Goal: Check status: Check status

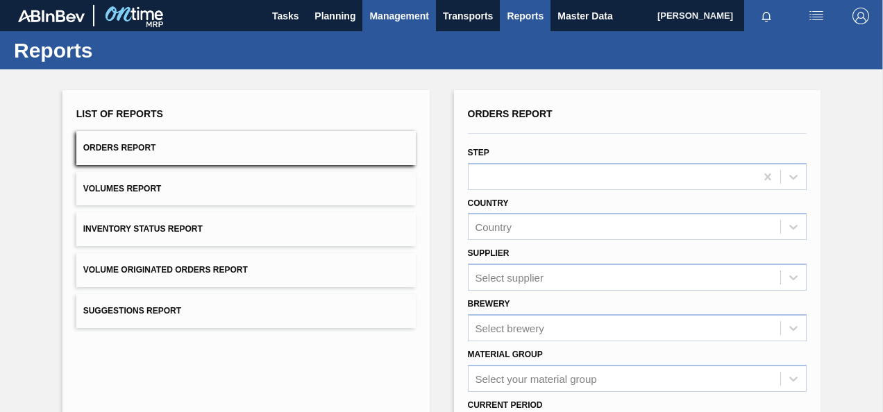
click at [398, 10] on span "Management" at bounding box center [399, 16] width 60 height 17
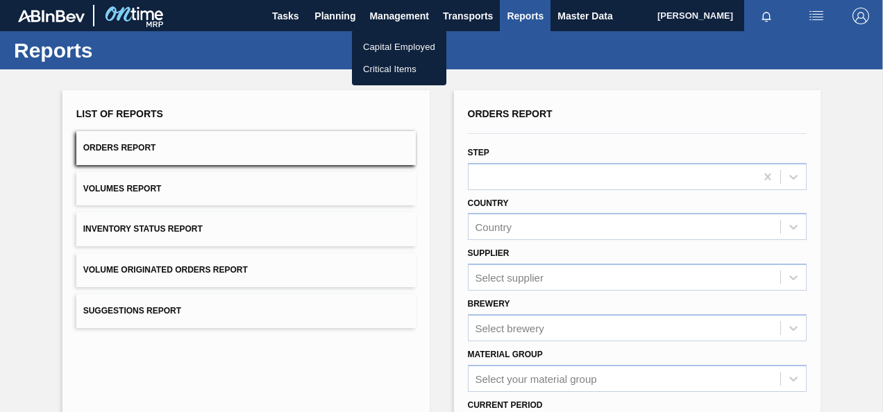
click at [344, 12] on div at bounding box center [441, 206] width 883 height 412
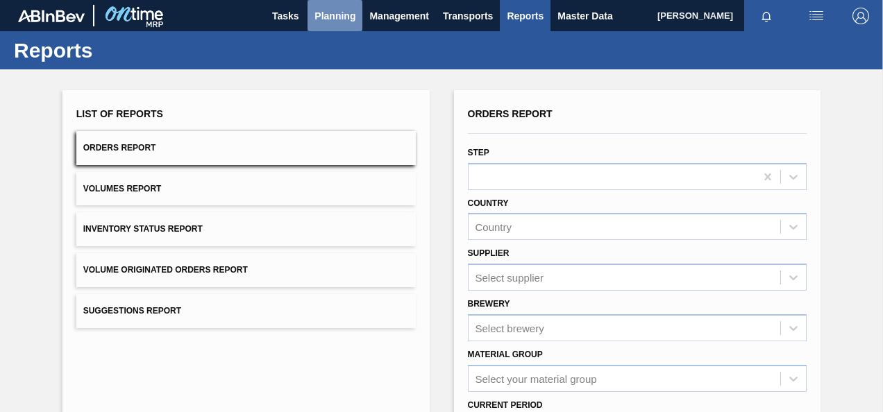
click at [340, 18] on span "Planning" at bounding box center [334, 16] width 41 height 17
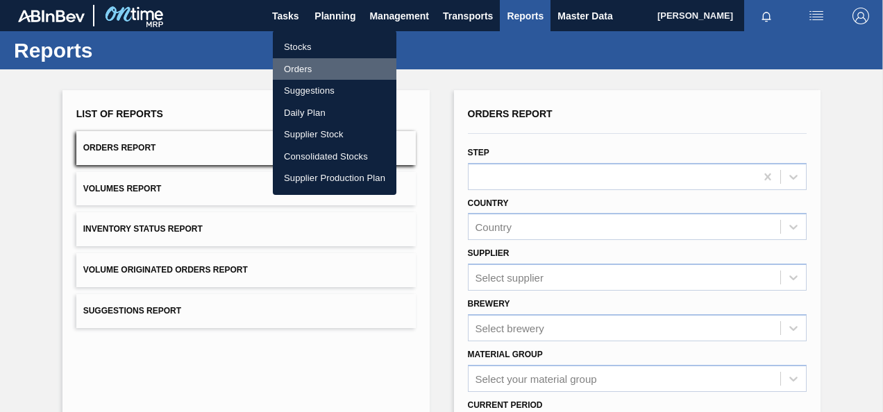
click at [303, 62] on li "Orders" at bounding box center [335, 69] width 124 height 22
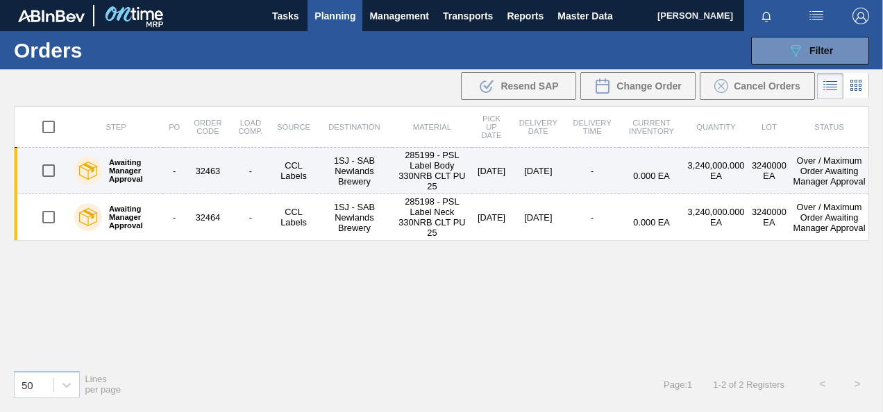
click at [42, 169] on input "checkbox" at bounding box center [48, 170] width 29 height 29
checkbox input "true"
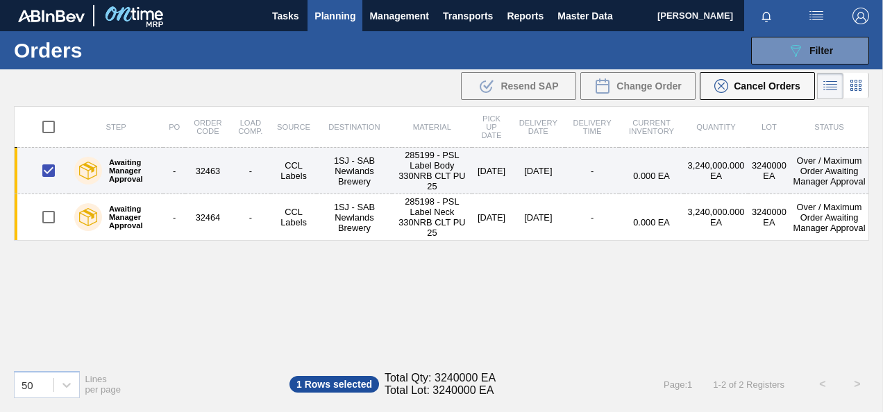
click at [353, 165] on td "1SJ - SAB Newlands Brewery" at bounding box center [354, 171] width 76 height 46
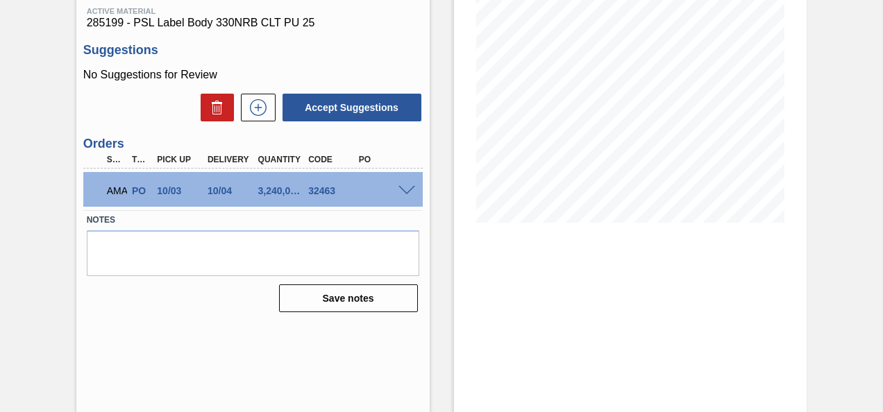
scroll to position [185, 0]
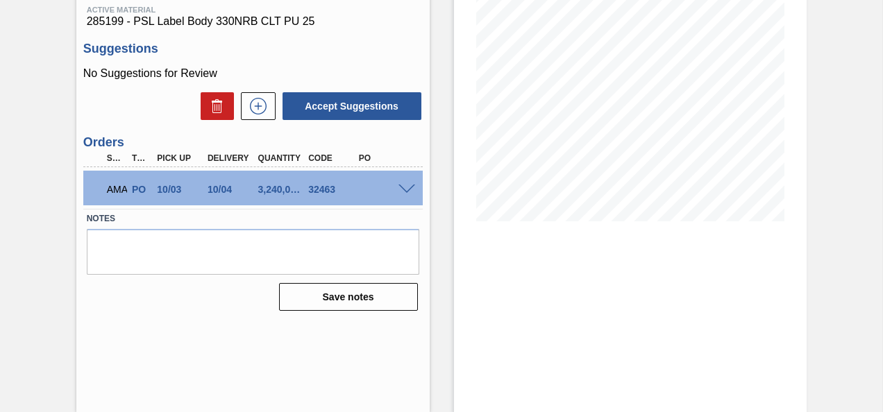
click at [398, 191] on span at bounding box center [406, 190] width 17 height 10
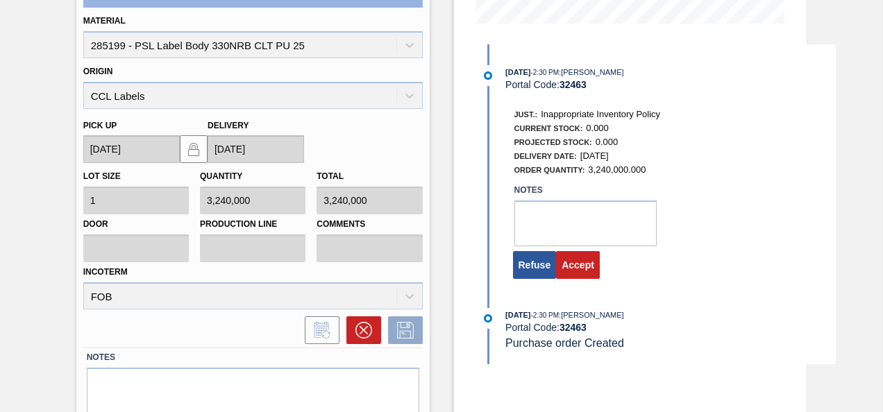
scroll to position [432, 0]
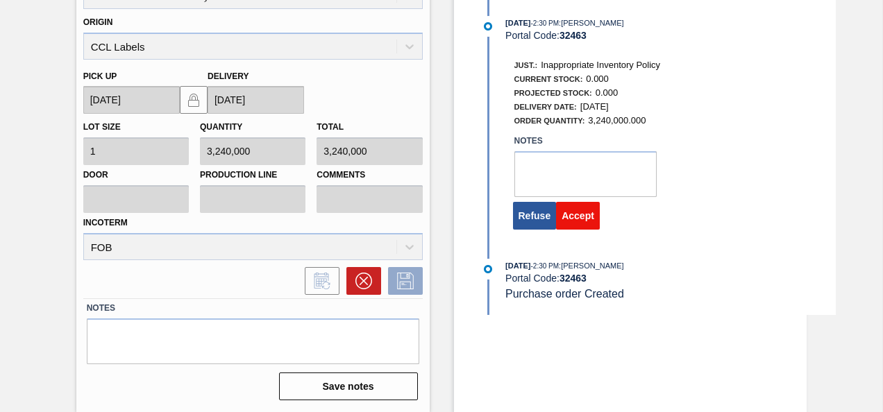
click at [589, 214] on button "Accept" at bounding box center [578, 216] width 44 height 28
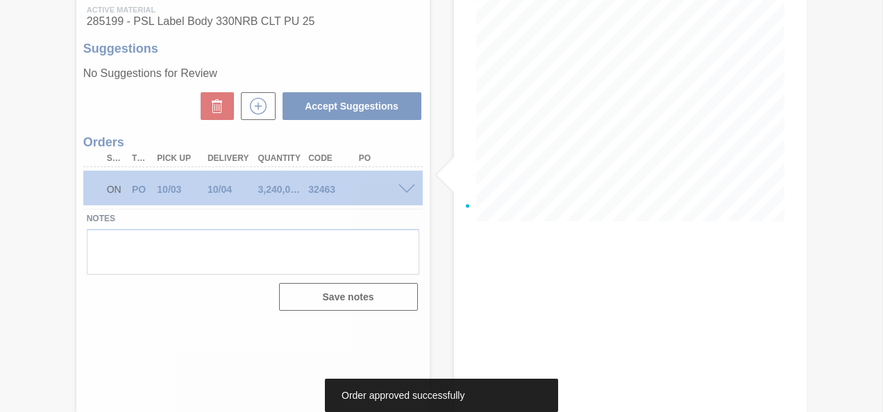
scroll to position [185, 0]
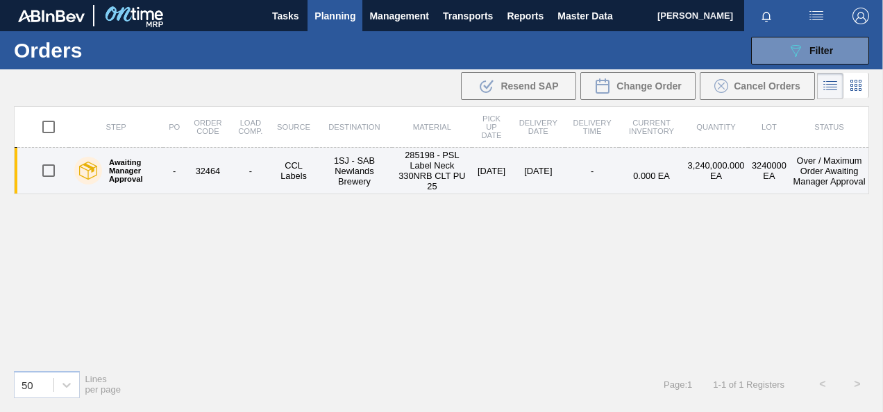
click at [393, 161] on td "285198 - PSL Label Neck 330NRB CLT PU 25" at bounding box center [432, 171] width 80 height 46
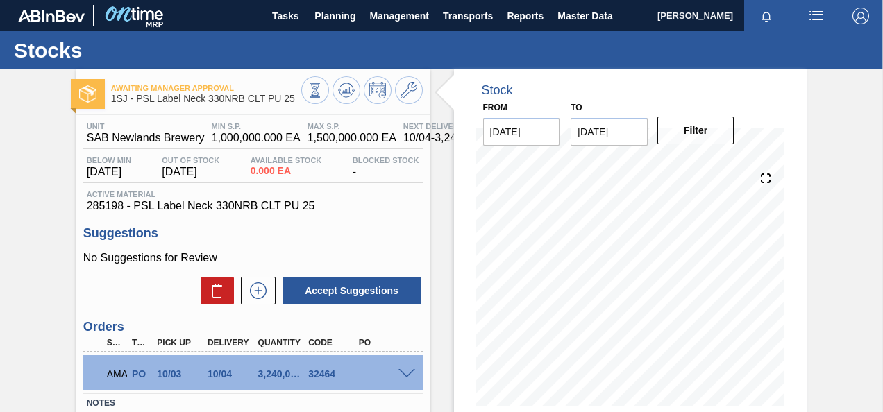
scroll to position [185, 0]
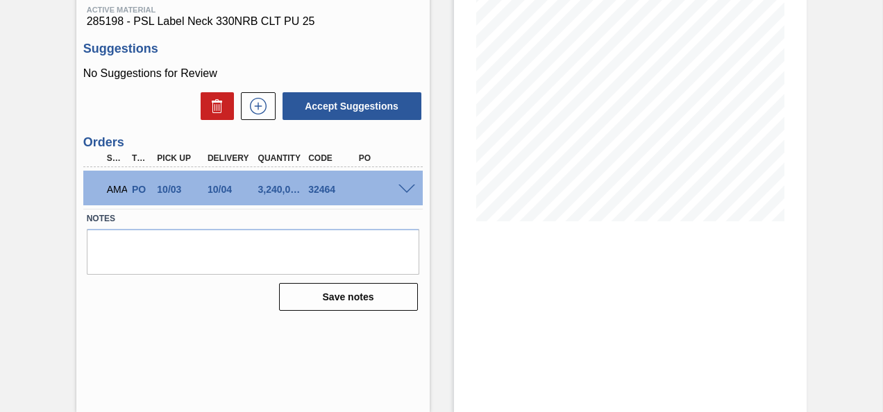
click at [407, 198] on div "AMA PO 10/03 10/04 3,240,000.000 32464" at bounding box center [252, 188] width 339 height 35
click at [407, 194] on span at bounding box center [406, 190] width 17 height 10
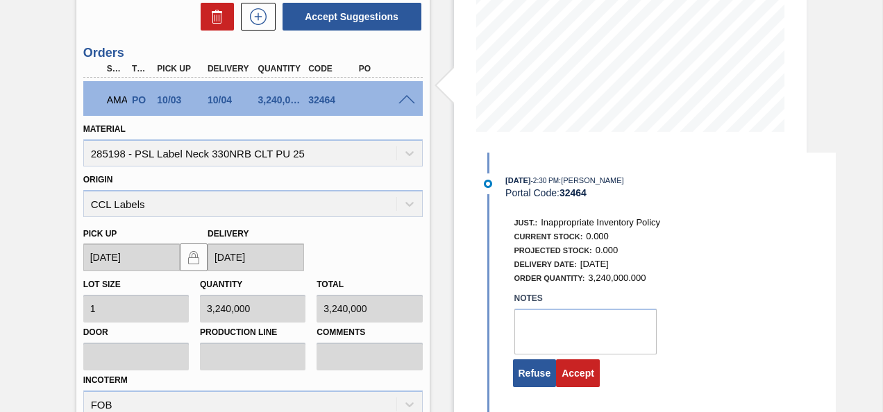
scroll to position [323, 0]
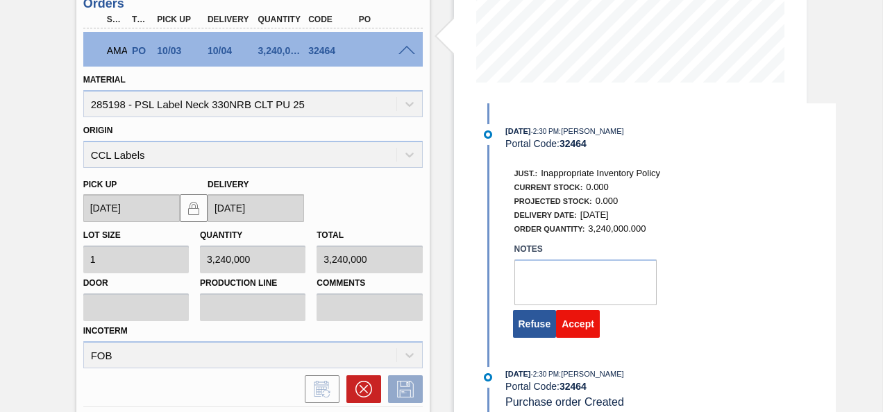
click at [586, 328] on button "Accept" at bounding box center [578, 324] width 44 height 28
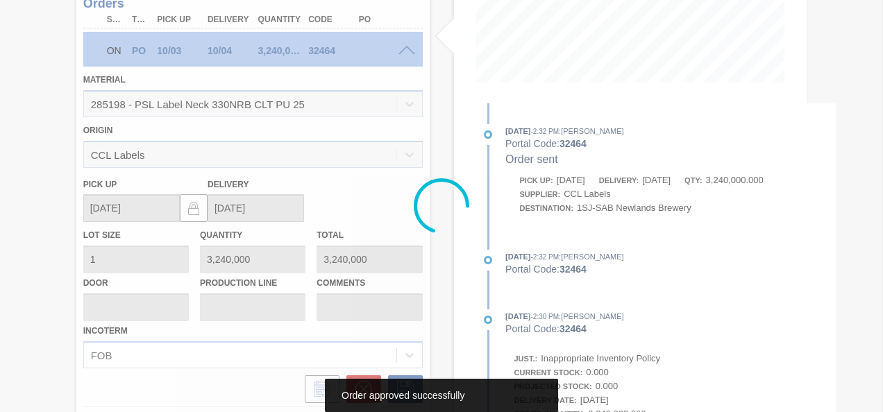
scroll to position [185, 0]
